Goal: Task Accomplishment & Management: Manage account settings

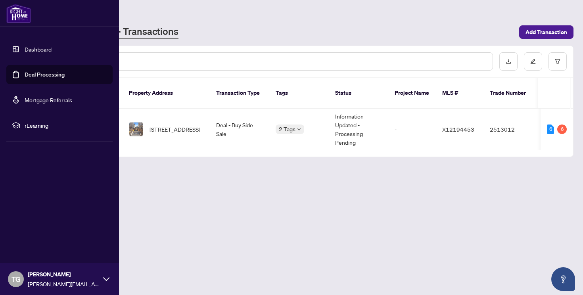
click at [25, 49] on link "Dashboard" at bounding box center [38, 49] width 27 height 7
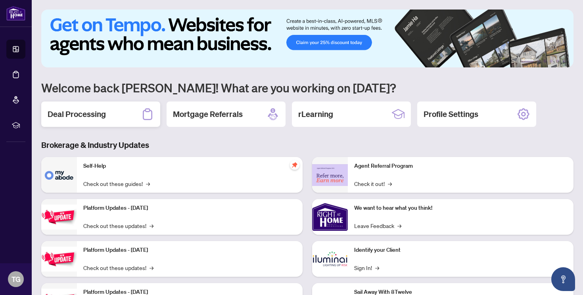
click at [107, 114] on div "Deal Processing" at bounding box center [100, 114] width 119 height 25
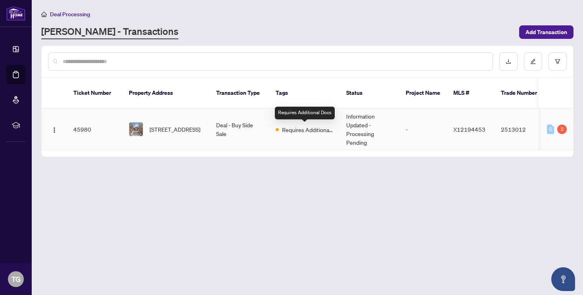
click at [302, 125] on span "Requires Additional Docs" at bounding box center [308, 129] width 52 height 9
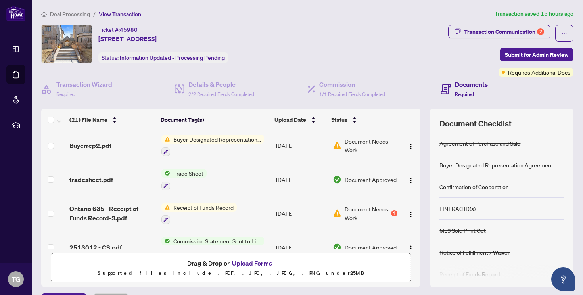
scroll to position [102, 0]
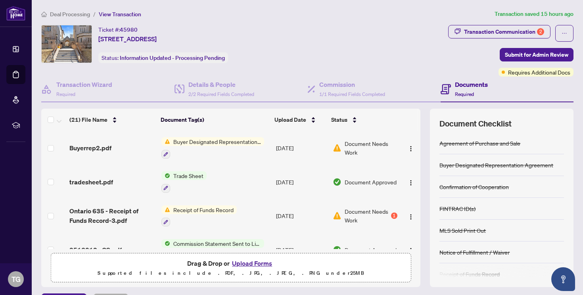
click at [204, 208] on span "Receipt of Funds Record" at bounding box center [203, 210] width 67 height 9
click at [364, 211] on span "Document Needs Work" at bounding box center [367, 215] width 45 height 17
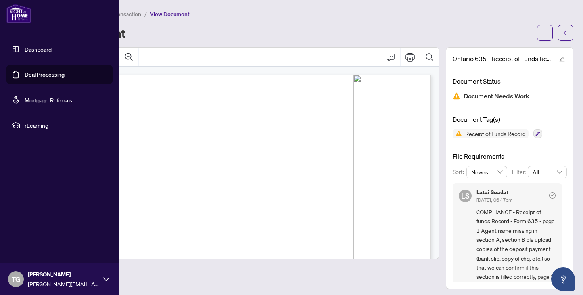
click at [25, 46] on link "Dashboard" at bounding box center [38, 49] width 27 height 7
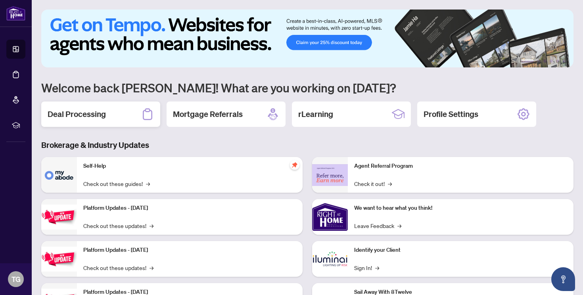
click at [109, 104] on div "Deal Processing" at bounding box center [100, 114] width 119 height 25
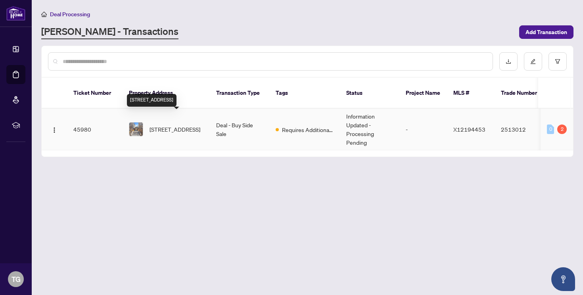
click at [170, 125] on span "[STREET_ADDRESS]" at bounding box center [175, 129] width 51 height 9
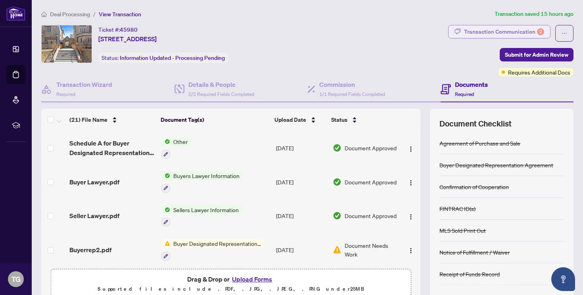
click at [507, 31] on div "Transaction Communication 2" at bounding box center [504, 31] width 80 height 13
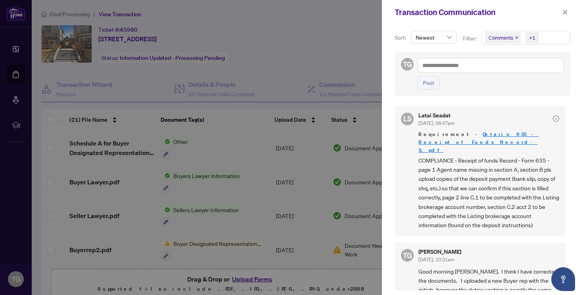
scroll to position [67, 0]
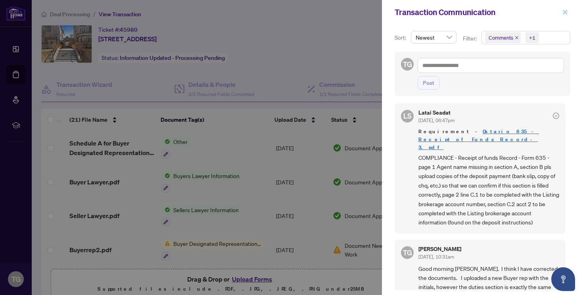
click at [566, 11] on icon "close" at bounding box center [566, 12] width 4 height 4
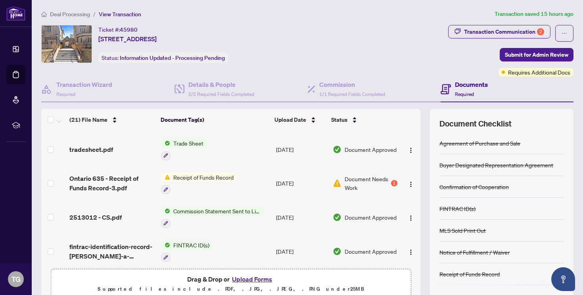
scroll to position [135, 0]
click at [193, 174] on span "Receipt of Funds Record" at bounding box center [203, 176] width 67 height 9
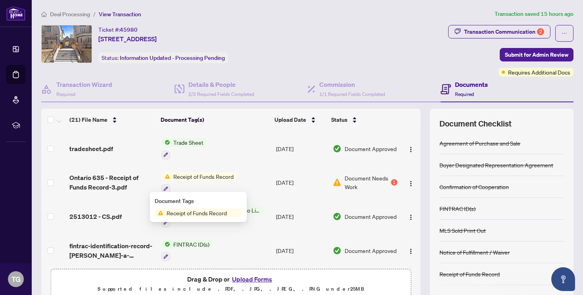
click at [197, 207] on div "Document Tags Receipt of Funds Record" at bounding box center [198, 207] width 87 height 21
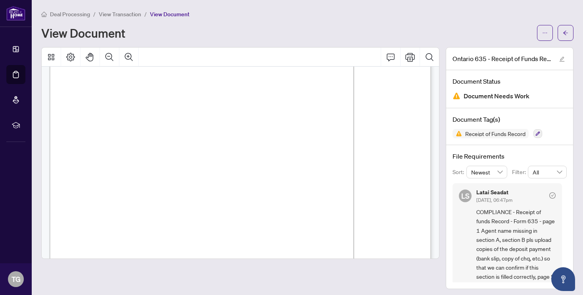
scroll to position [110, 0]
click at [565, 30] on icon "arrow-left" at bounding box center [566, 33] width 6 height 6
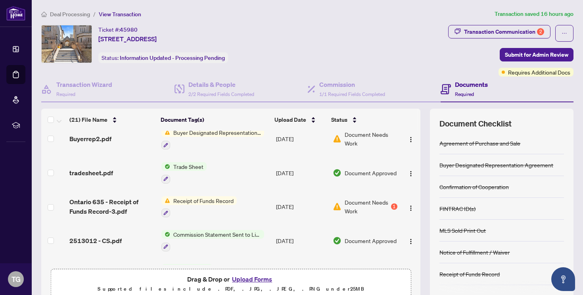
scroll to position [112, 0]
click at [216, 196] on span "Receipt of Funds Record" at bounding box center [203, 200] width 67 height 9
click at [206, 196] on span "Receipt of Funds Record" at bounding box center [203, 200] width 67 height 9
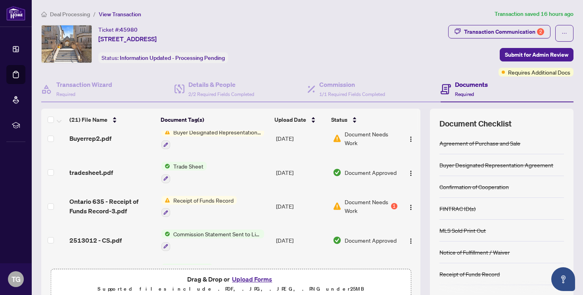
click at [244, 204] on td "Receipt of Funds Record" at bounding box center [215, 207] width 115 height 34
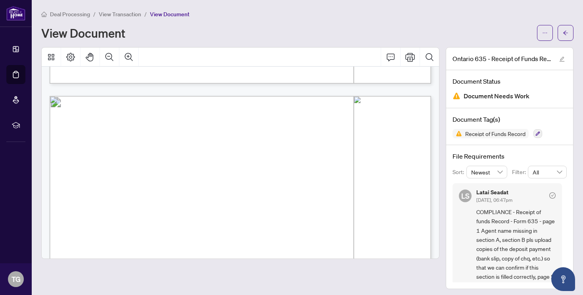
scroll to position [498, 0]
